Goal: Transaction & Acquisition: Purchase product/service

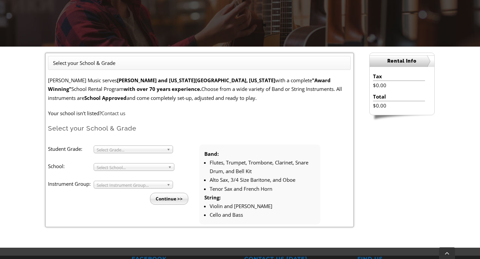
scroll to position [136, 0]
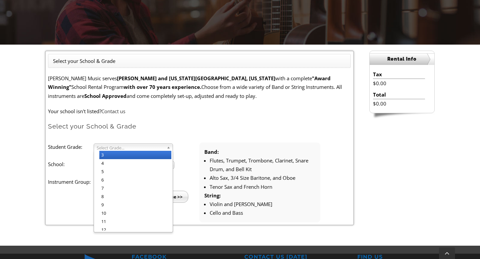
click at [169, 147] on b at bounding box center [170, 147] width 6 height 7
click at [137, 164] on li "4" at bounding box center [135, 163] width 72 height 8
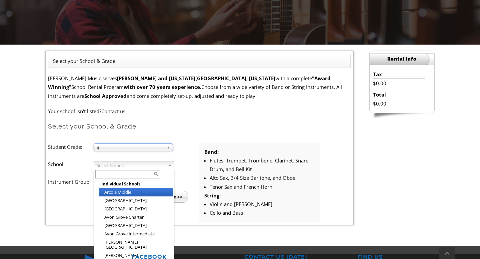
click at [132, 163] on span "Select School..." at bounding box center [131, 166] width 69 height 8
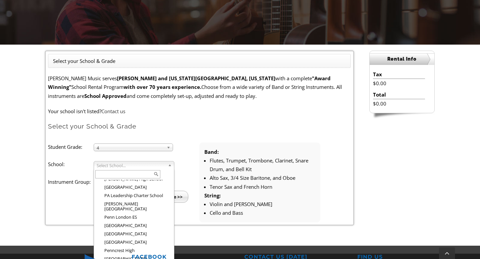
scroll to position [806, 0]
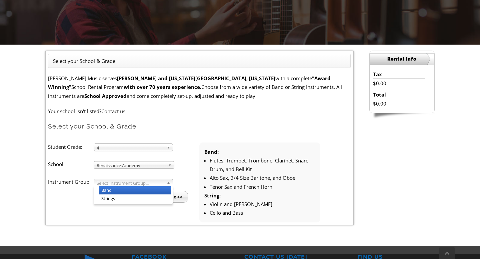
click at [169, 182] on b at bounding box center [170, 182] width 6 height 7
click at [168, 190] on li "Band" at bounding box center [135, 190] width 72 height 8
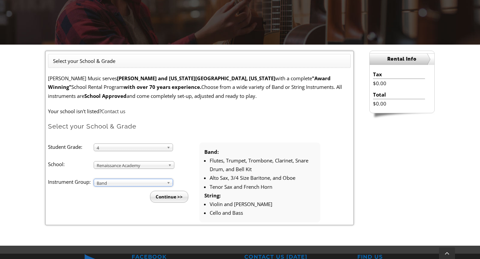
click at [175, 198] on input "Continue >>" at bounding box center [169, 197] width 38 height 12
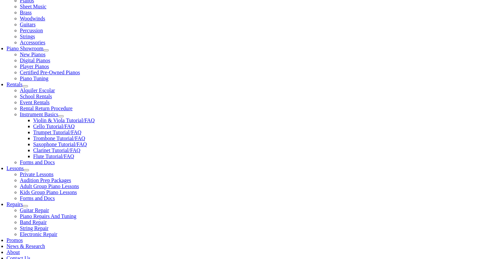
scroll to position [160, 0]
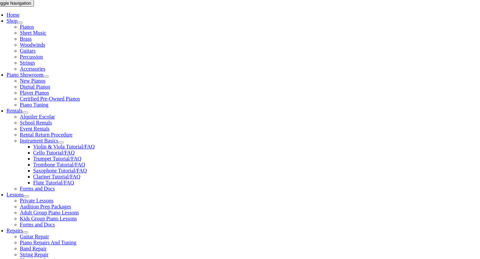
scroll to position [134, 0]
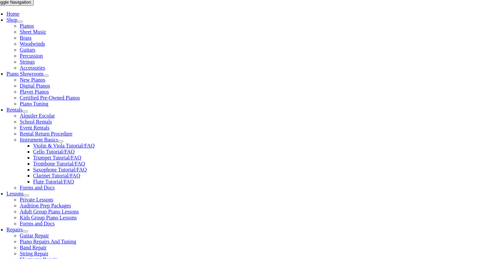
checkbox input"] "true"
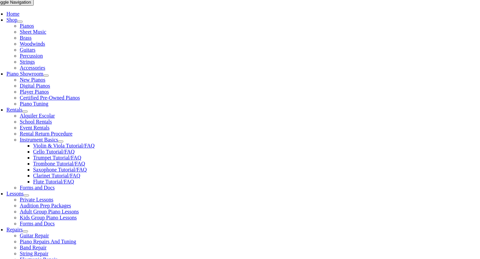
checkbox input"] "true"
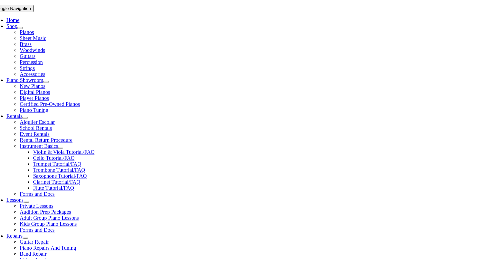
scroll to position [131, 0]
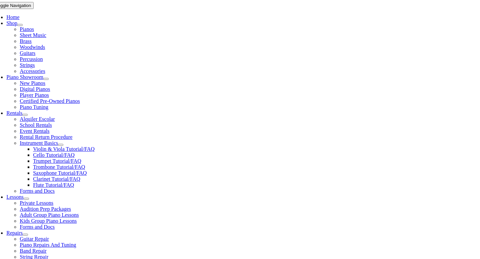
type input "1"
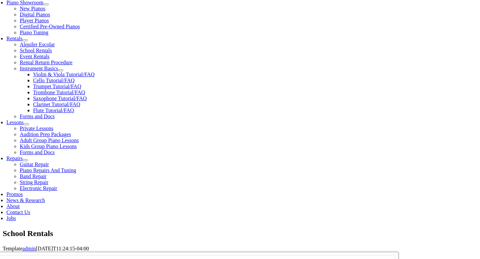
scroll to position [207, 0]
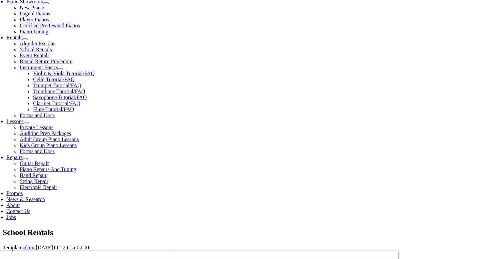
drag, startPoint x: 86, startPoint y: 71, endPoint x: 67, endPoint y: 69, distance: 19.8
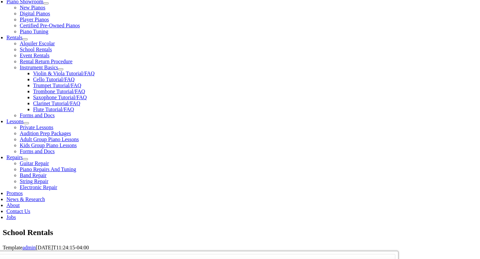
drag, startPoint x: 85, startPoint y: 73, endPoint x: 69, endPoint y: 72, distance: 16.0
type input "Angelina"
type input "Korobka"
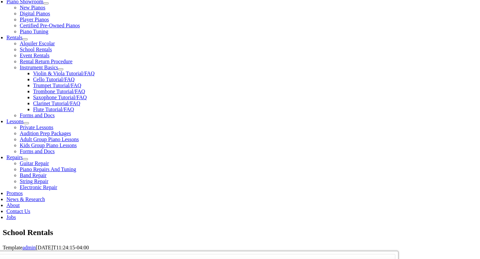
type input "M"
type input "Nataliia Korobka"
type input "2674235550"
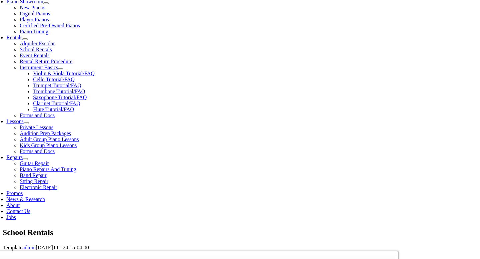
type input "32235726"
type input "07/01/1987"
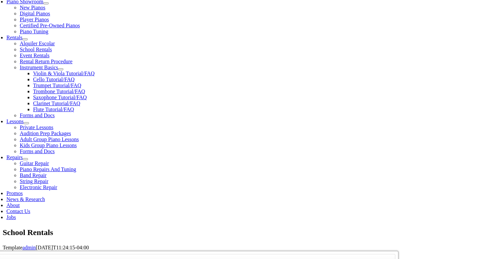
type input "Igor Korobka"
type input "2674235532"
type input "H-E-B"
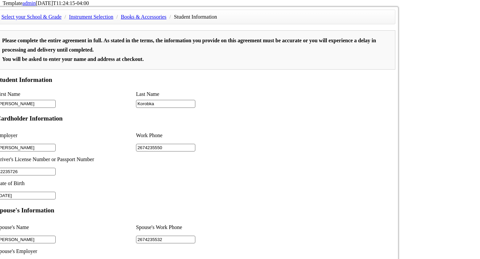
scroll to position [299, 0]
type input "2"
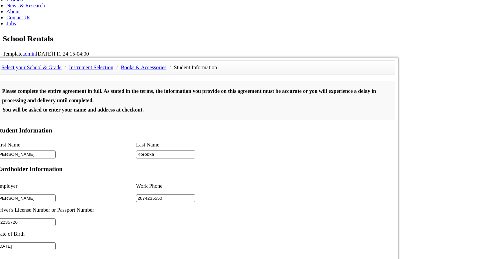
scroll to position [407, 0]
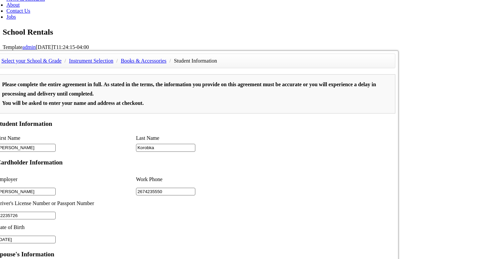
type input "H-E-B"
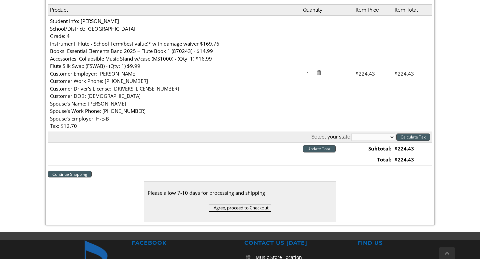
scroll to position [213, 0]
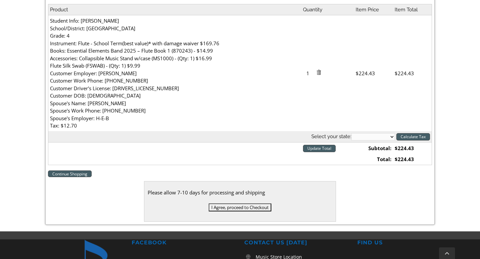
click at [393, 138] on select "[US_STATE] [US_STATE] [US_STATE] [US_STATE] [US_STATE] [US_STATE] [US_STATE] [U…" at bounding box center [373, 136] width 44 height 7
select select "PA"
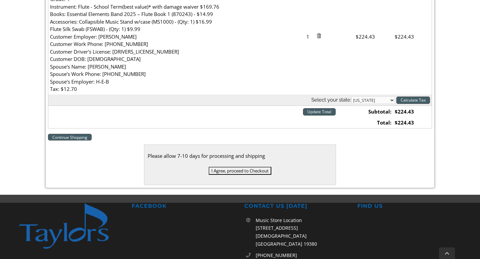
scroll to position [249, 0]
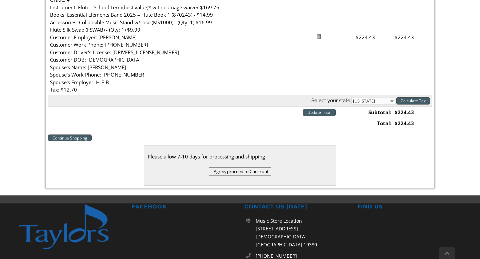
click at [421, 102] on input "Calculate Tax" at bounding box center [413, 100] width 34 height 7
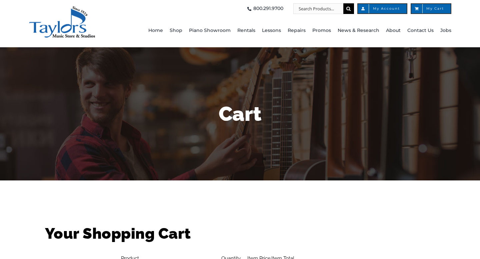
select select "PA"
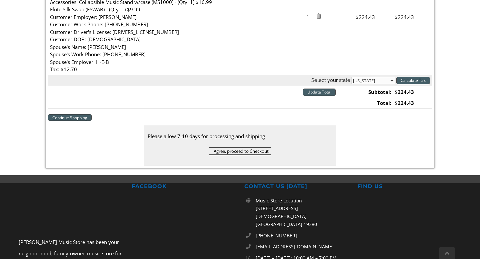
scroll to position [269, 0]
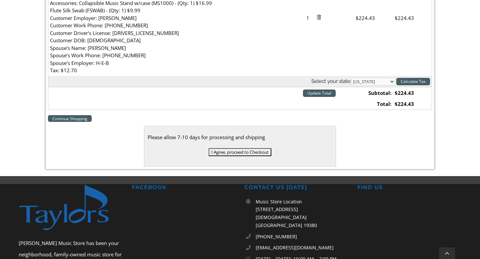
click at [235, 152] on input "I Agree, proceed to Checkout" at bounding box center [240, 152] width 63 height 8
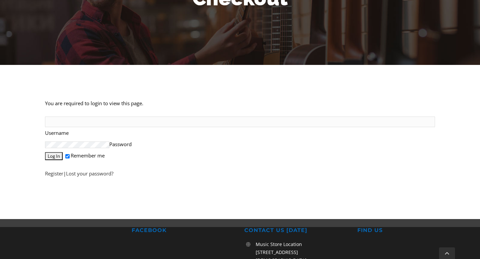
scroll to position [115, 0]
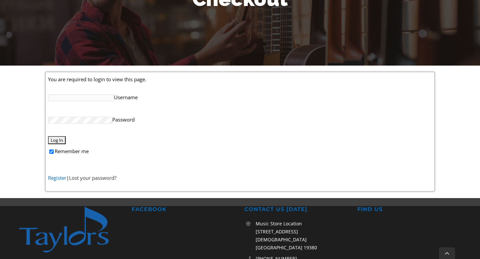
click at [63, 177] on link "Register" at bounding box center [57, 178] width 18 height 7
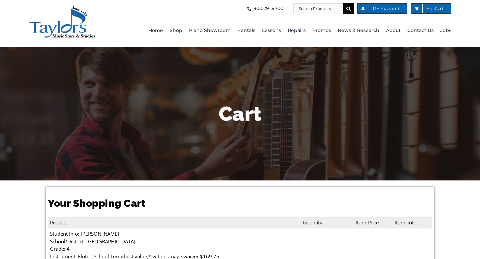
select select "PA"
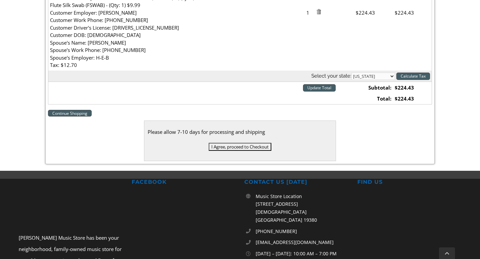
scroll to position [280, 0]
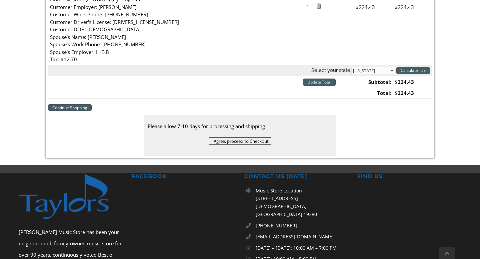
click at [235, 141] on input "I Agree, proceed to Checkout" at bounding box center [240, 141] width 63 height 8
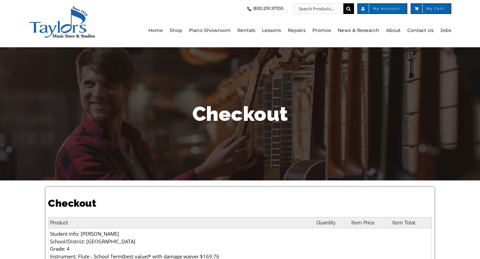
select select
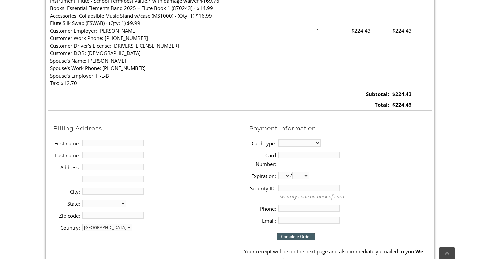
scroll to position [258, 0]
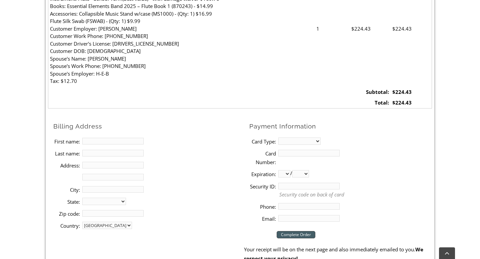
click at [112, 142] on input "First name:" at bounding box center [112, 141] width 61 height 7
type input "Nataliia"
type input "Korobka"
type input "[STREET_ADDRESS][PERSON_NAME]"
type input "[GEOGRAPHIC_DATA]"
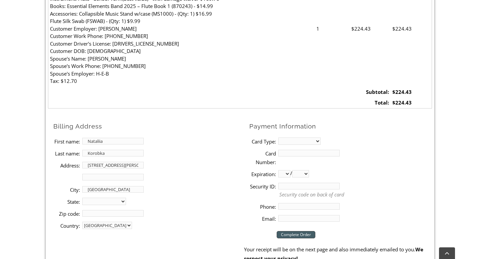
select select "PA"
type input "19460"
type input "2674235550"
type input "[PERSON_NAME][EMAIL_ADDRESS][PERSON_NAME][DOMAIN_NAME]"
click at [310, 139] on select "MasterCard Visa American Express Discover" at bounding box center [299, 141] width 42 height 7
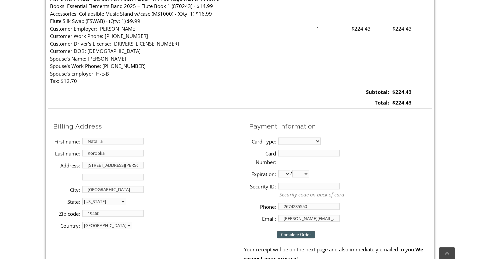
click at [307, 153] on input "Card Number:" at bounding box center [308, 153] width 61 height 7
select select "visa"
type input "[CREDIT_CARD_NUMBER]"
select select "05"
select select "2027"
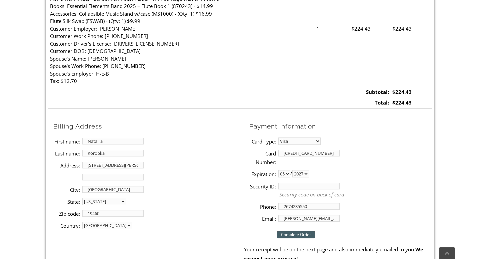
type input "287"
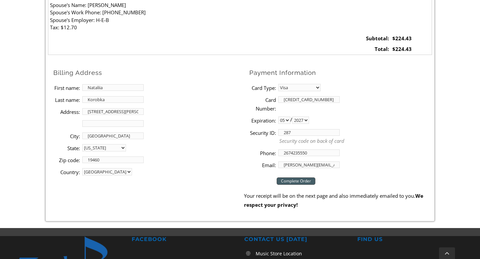
scroll to position [312, 0]
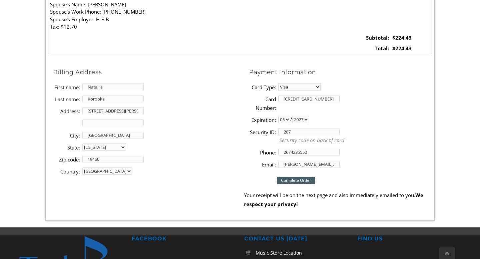
click at [289, 180] on input "Complete Order" at bounding box center [296, 180] width 39 height 7
